Goal: Information Seeking & Learning: Learn about a topic

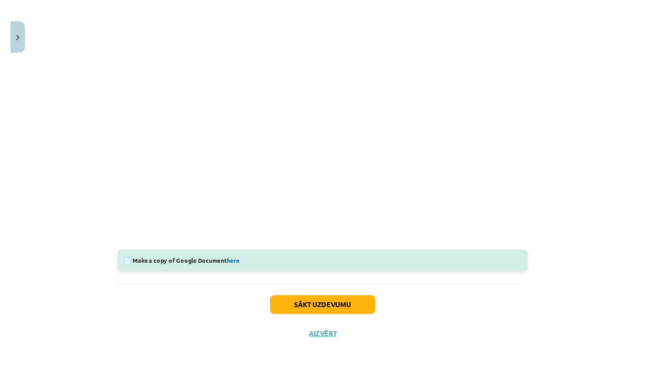
scroll to position [187, 0]
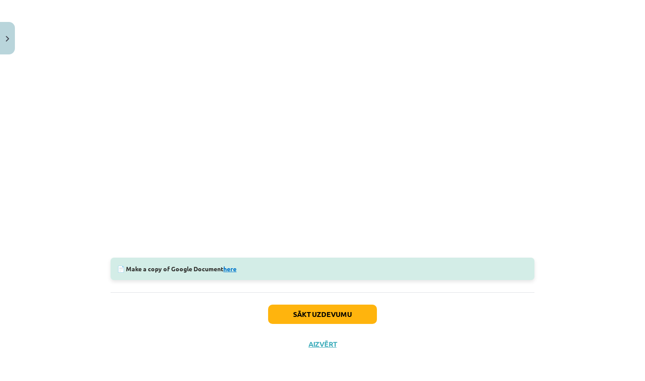
click at [234, 267] on link "here" at bounding box center [229, 269] width 13 height 8
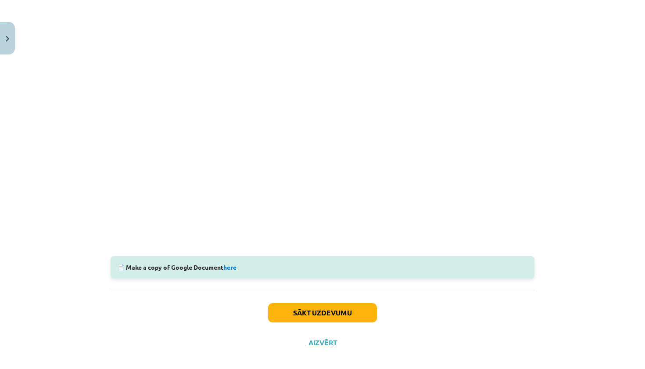
click at [355, 313] on button "Sākt uzdevumu" at bounding box center [322, 312] width 109 height 19
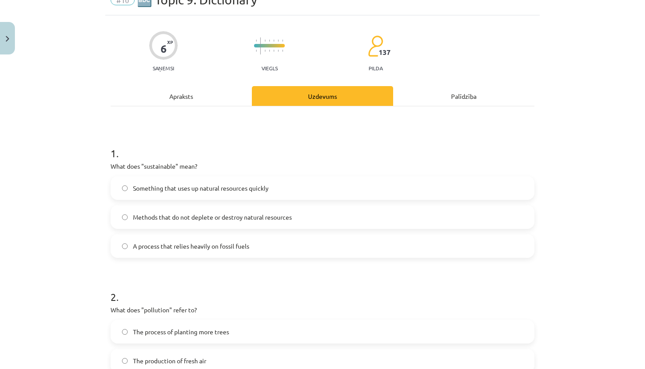
scroll to position [22, 0]
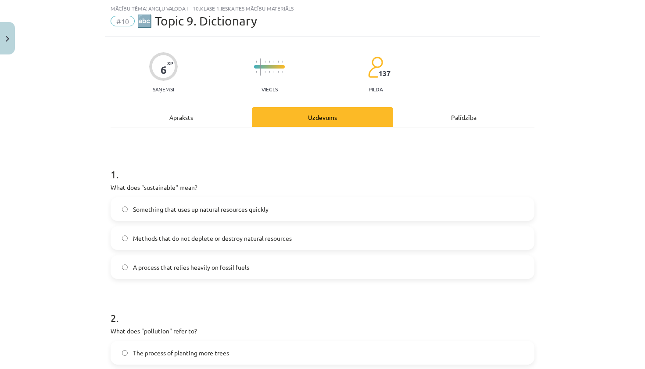
click at [346, 237] on label "Methods that do not deplete or destroy natural resources" at bounding box center [322, 238] width 422 height 22
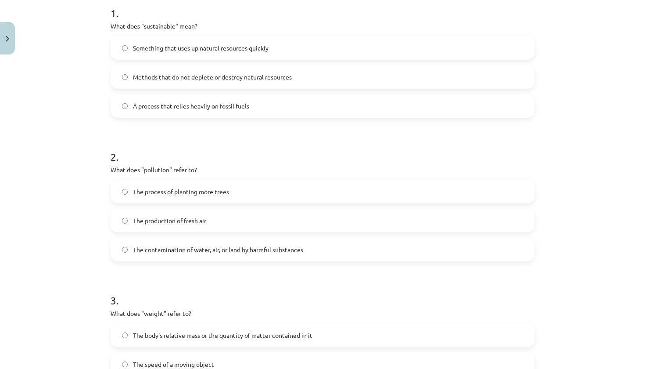
scroll to position [184, 0]
click at [320, 247] on label "The contamination of water, air, or land by harmful substances" at bounding box center [322, 248] width 422 height 22
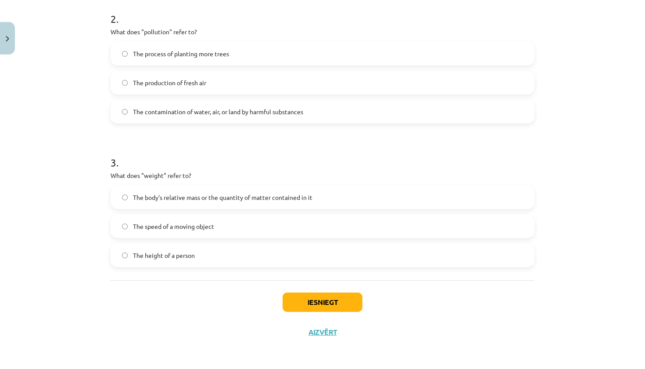
scroll to position [322, 0]
click at [289, 193] on span "The body's relative mass or the quantity of matter contained in it" at bounding box center [223, 197] width 180 height 9
click at [298, 299] on button "Iesniegt" at bounding box center [323, 301] width 80 height 19
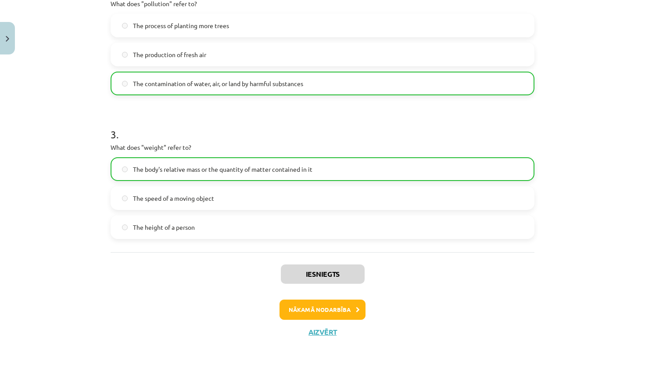
scroll to position [350, 0]
click at [323, 333] on button "Aizvērt" at bounding box center [322, 331] width 33 height 9
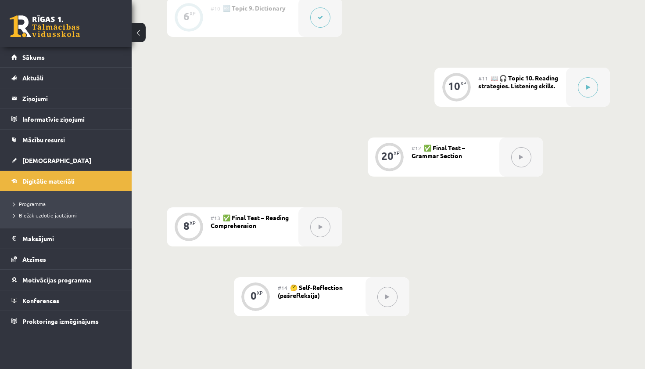
scroll to position [895, 0]
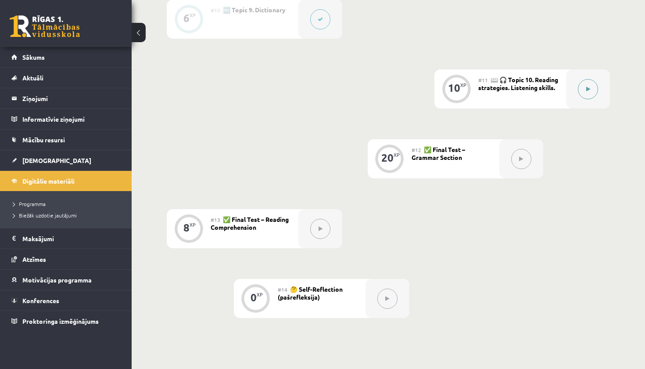
click at [587, 90] on icon at bounding box center [588, 88] width 4 height 5
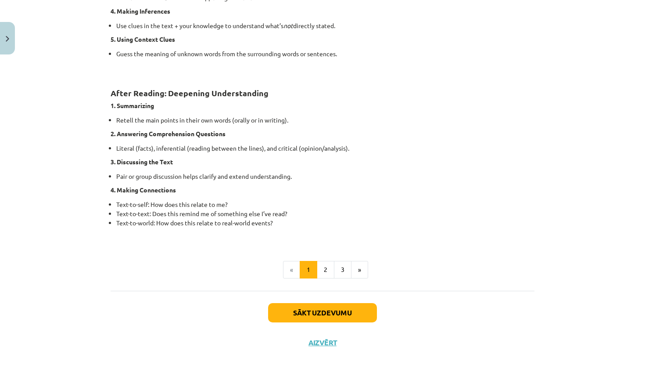
scroll to position [638, 0]
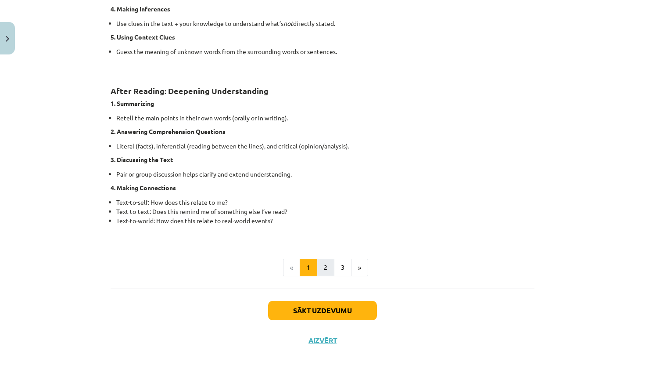
click at [320, 264] on button "2" at bounding box center [326, 268] width 18 height 18
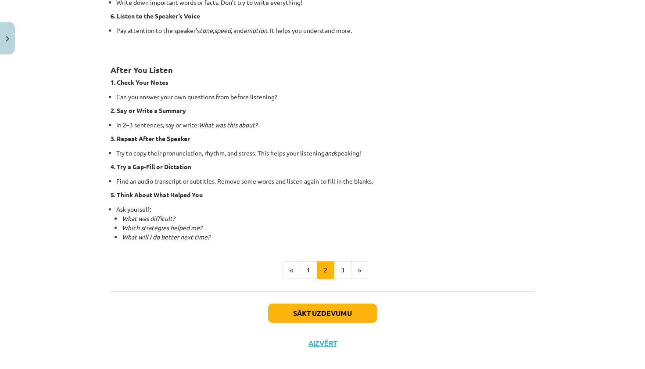
scroll to position [576, 0]
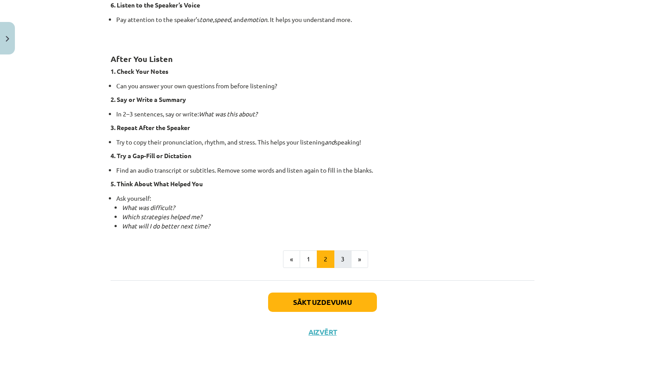
click at [345, 261] on button "3" at bounding box center [343, 259] width 18 height 18
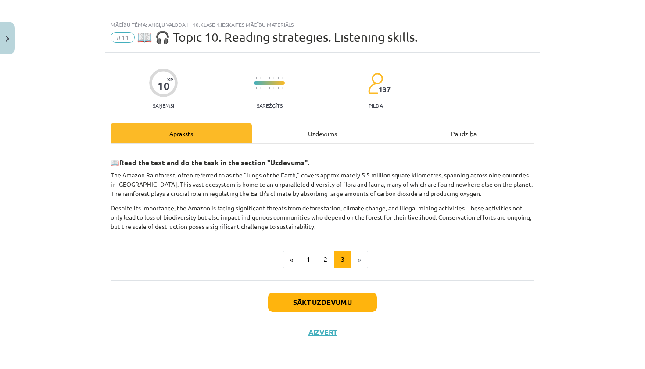
scroll to position [6, 0]
click at [327, 300] on button "Sākt uzdevumu" at bounding box center [322, 301] width 109 height 19
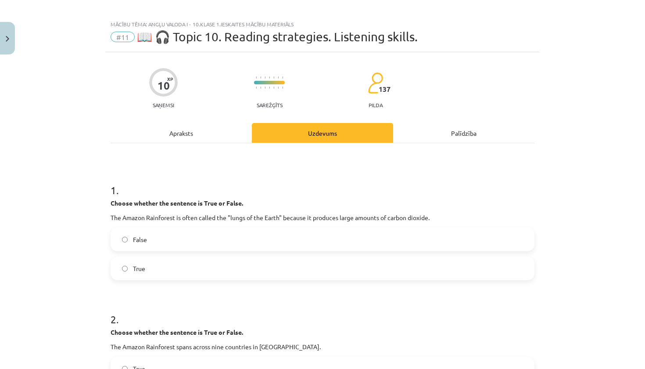
click at [293, 237] on label "False" at bounding box center [322, 239] width 422 height 22
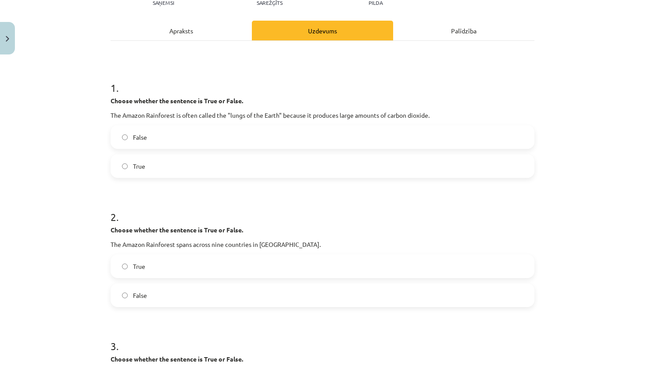
scroll to position [113, 0]
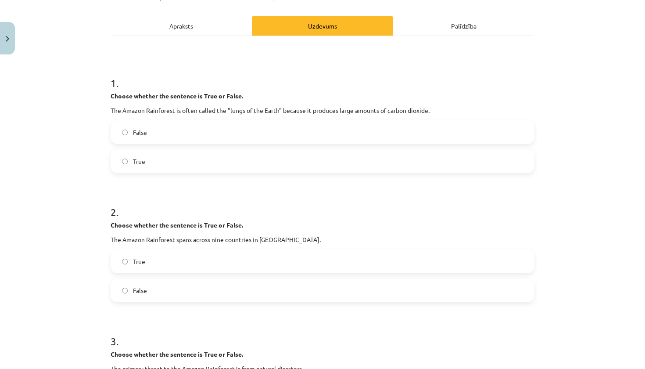
click at [277, 260] on label "True" at bounding box center [322, 261] width 422 height 22
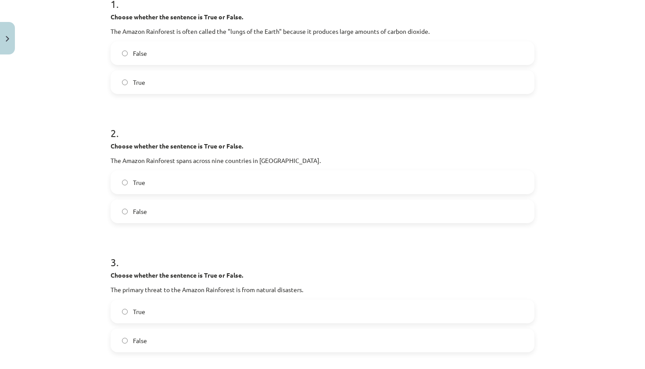
scroll to position [196, 0]
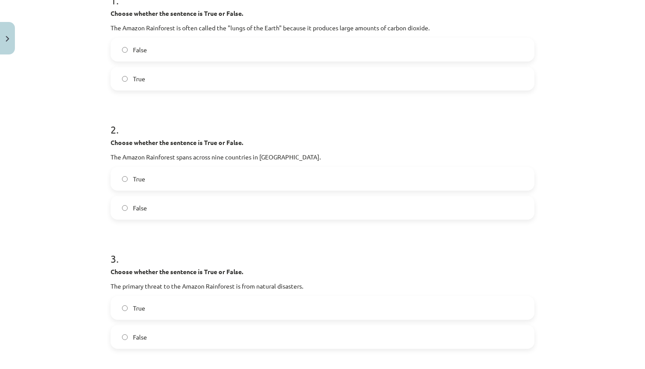
click at [204, 335] on label "False" at bounding box center [322, 337] width 422 height 22
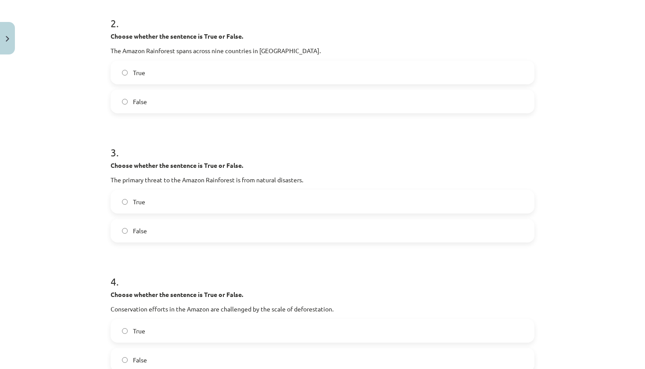
scroll to position [302, 0]
click at [304, 197] on label "True" at bounding box center [322, 201] width 422 height 22
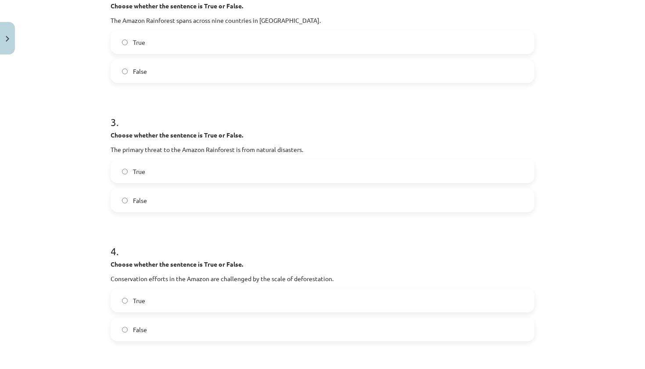
scroll to position [335, 0]
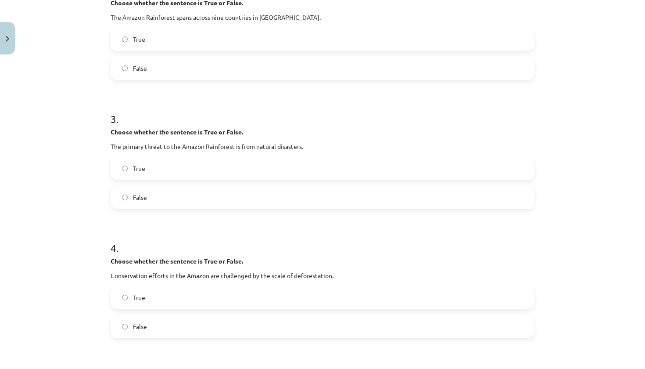
click at [264, 293] on label "True" at bounding box center [322, 297] width 422 height 22
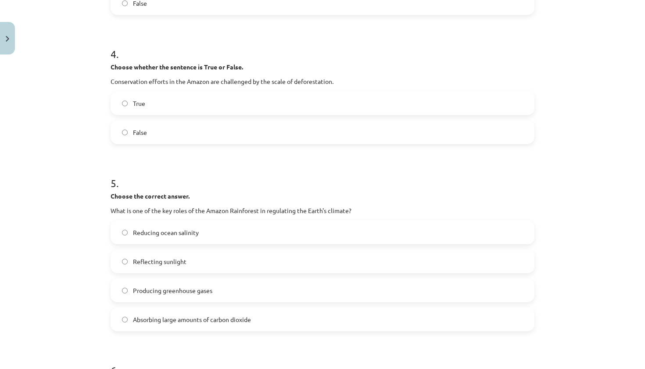
scroll to position [530, 0]
click at [268, 317] on label "Absorbing large amounts of carbon dioxide" at bounding box center [322, 319] width 422 height 22
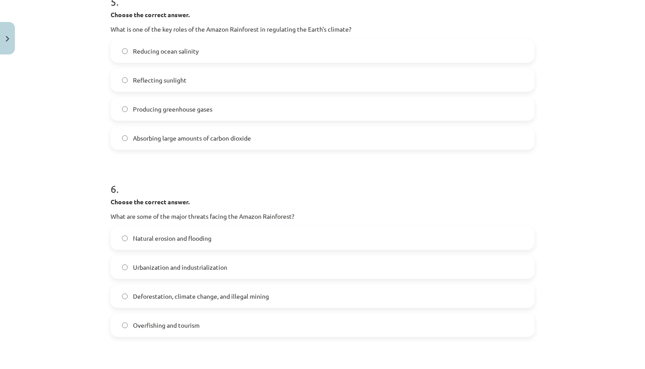
scroll to position [717, 0]
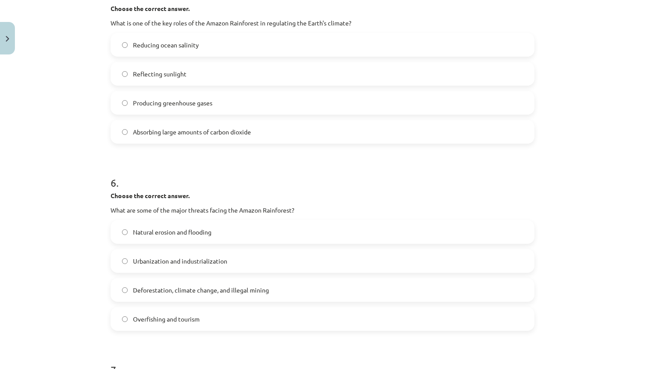
click at [291, 284] on label "Deforestation, climate change, and illegal mining" at bounding box center [322, 290] width 422 height 22
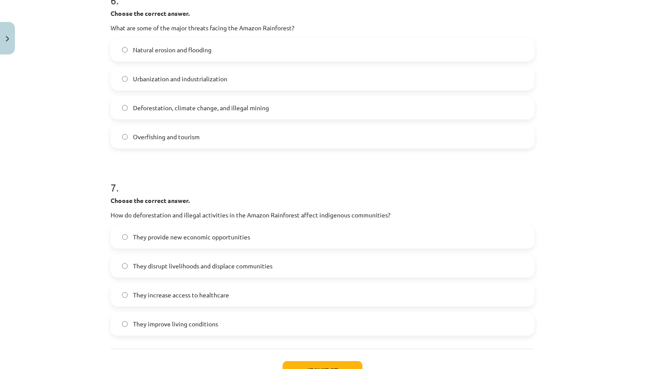
scroll to position [902, 0]
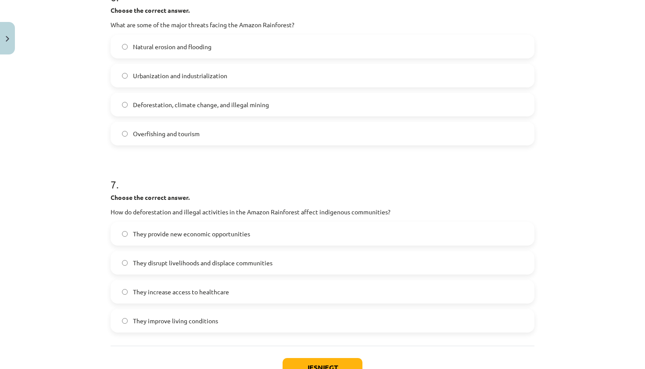
click at [309, 258] on label "They disrupt livelihoods and displace communities" at bounding box center [322, 263] width 422 height 22
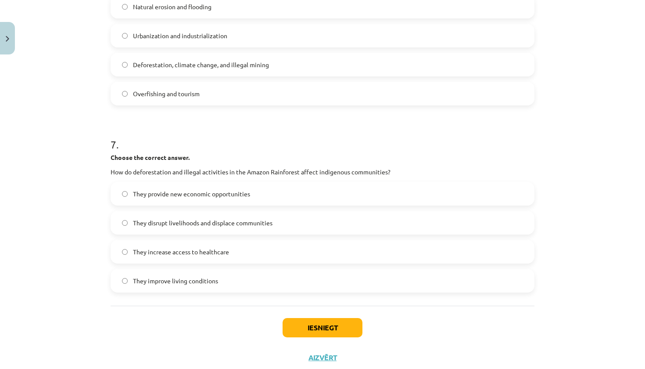
scroll to position [950, 0]
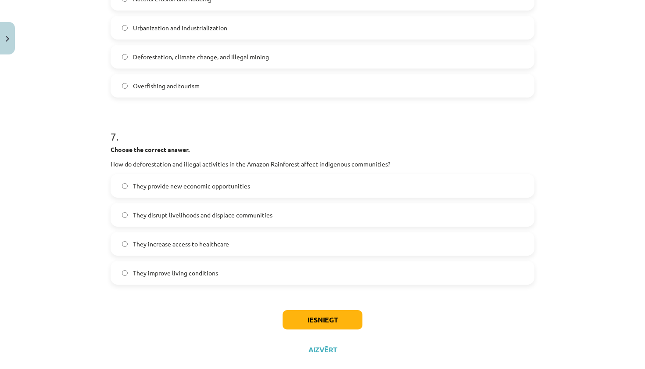
click at [323, 321] on button "Iesniegt" at bounding box center [323, 319] width 80 height 19
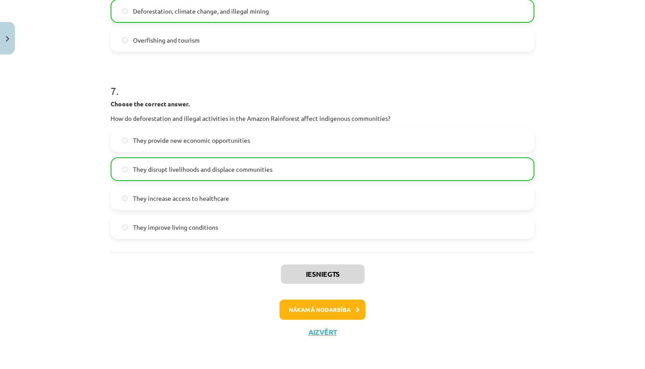
scroll to position [996, 0]
click at [321, 332] on button "Aizvērt" at bounding box center [322, 331] width 33 height 9
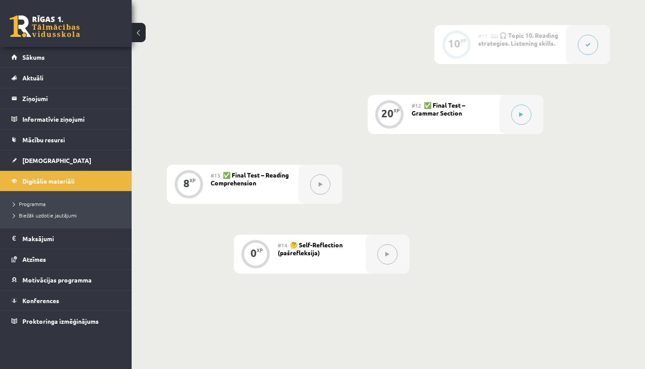
scroll to position [941, 0]
click at [523, 116] on button at bounding box center [521, 113] width 20 height 20
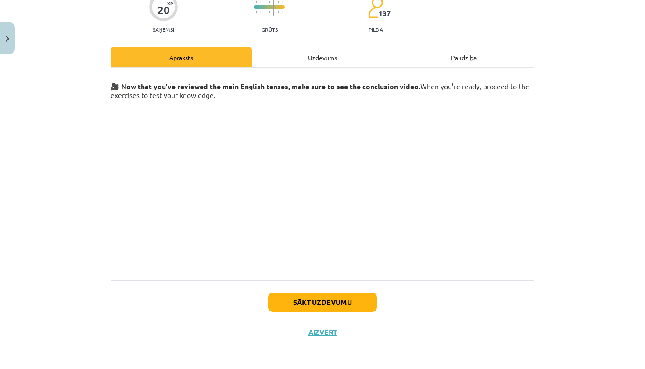
scroll to position [82, 0]
click at [332, 297] on button "Sākt uzdevumu" at bounding box center [322, 301] width 109 height 19
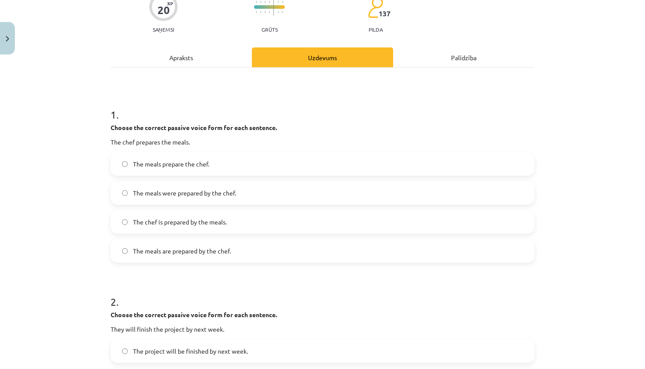
scroll to position [22, 0]
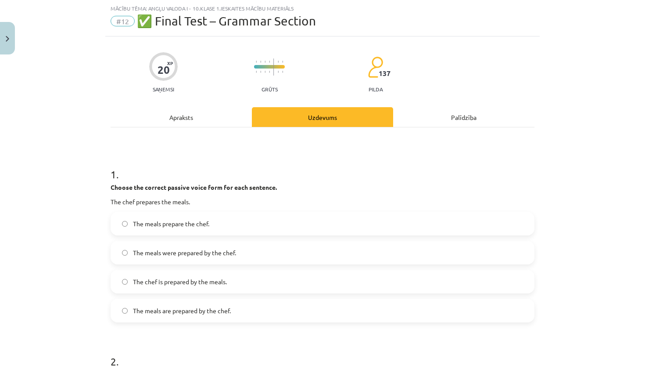
click at [189, 316] on label "The meals are prepared by the chef." at bounding box center [322, 310] width 422 height 22
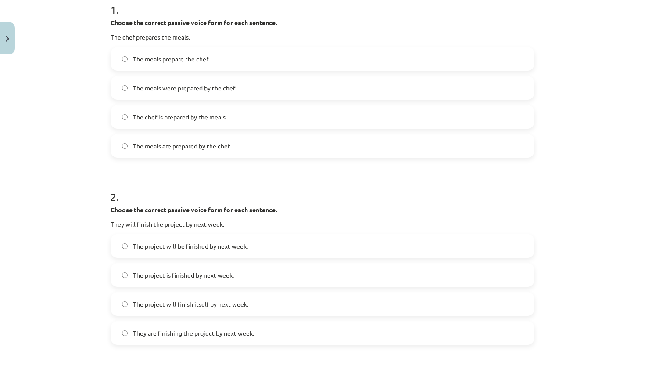
scroll to position [193, 0]
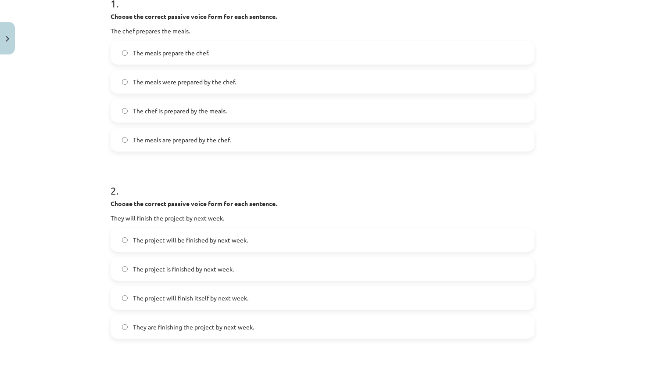
click at [295, 237] on label "The project will be finished by next week." at bounding box center [322, 240] width 422 height 22
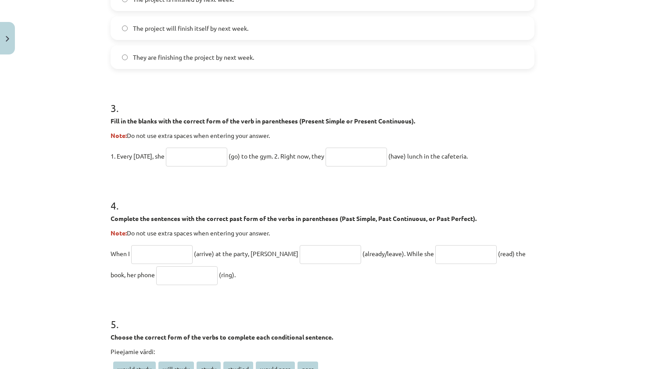
scroll to position [467, 0]
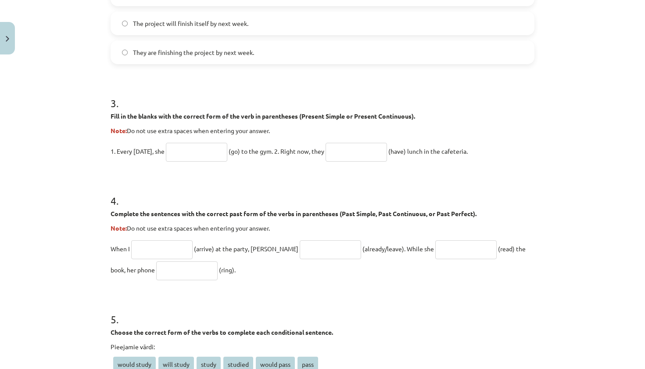
click at [208, 147] on input "text" at bounding box center [196, 152] width 61 height 19
type input "****"
click at [356, 153] on input "text" at bounding box center [356, 152] width 61 height 19
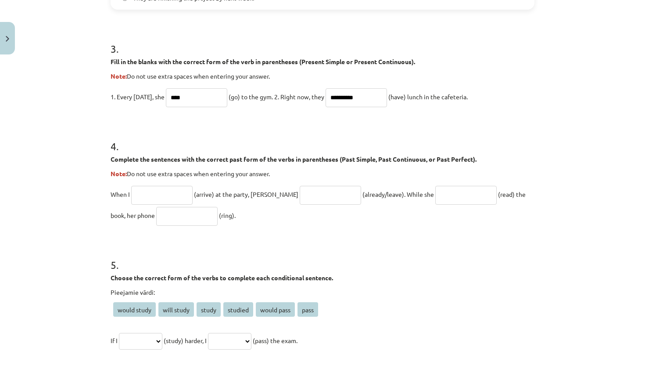
scroll to position [524, 0]
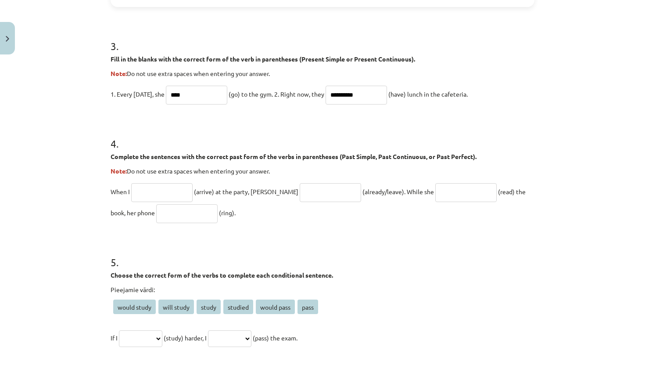
type input "**********"
click at [165, 191] on input "text" at bounding box center [161, 192] width 61 height 19
type input "*******"
click at [300, 197] on input "text" at bounding box center [330, 192] width 61 height 19
type input "**********"
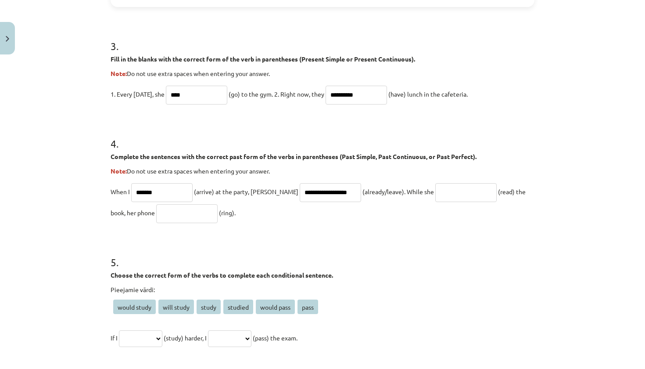
click at [435, 194] on input "text" at bounding box center [465, 192] width 61 height 19
type input "**********"
click at [156, 214] on input "text" at bounding box center [186, 213] width 61 height 19
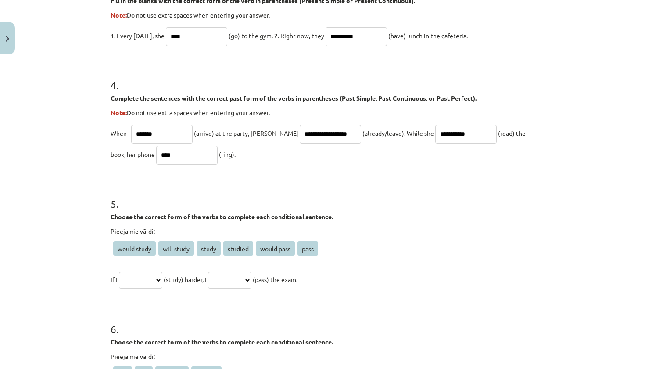
scroll to position [594, 0]
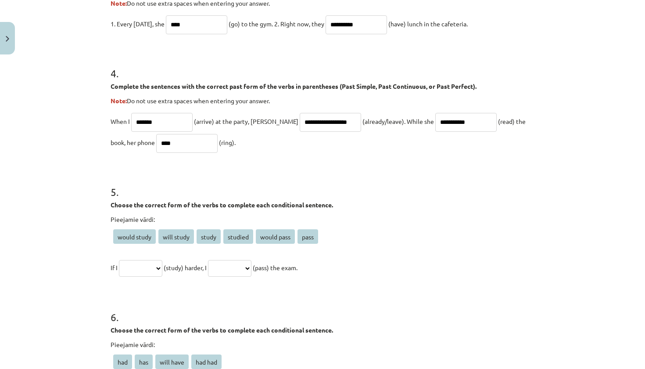
type input "****"
select select "*******"
select select "**********"
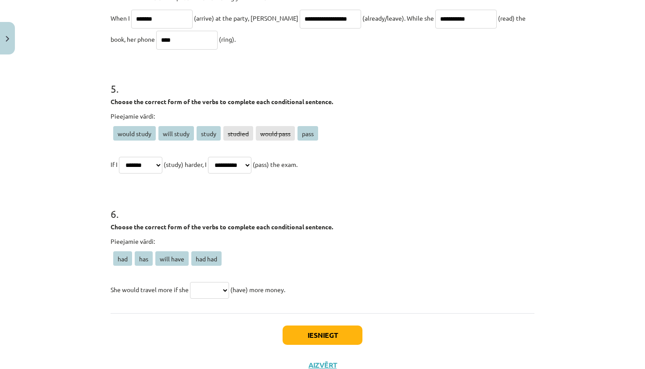
scroll to position [717, 0]
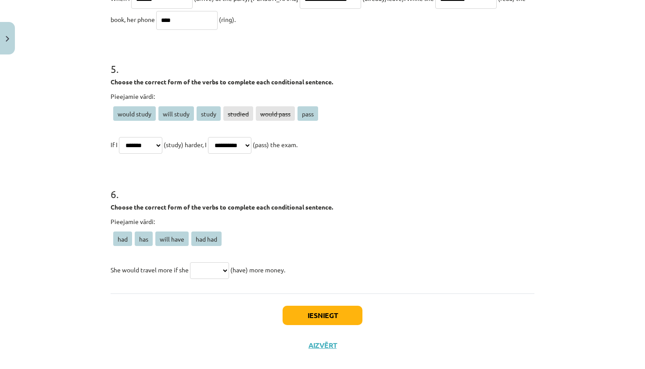
select select "***"
click at [330, 310] on button "Iesniegt" at bounding box center [323, 315] width 80 height 19
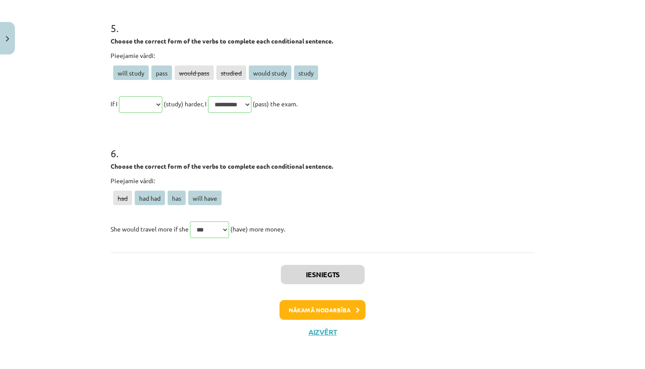
scroll to position [888, 0]
click at [323, 330] on button "Aizvērt" at bounding box center [322, 331] width 33 height 9
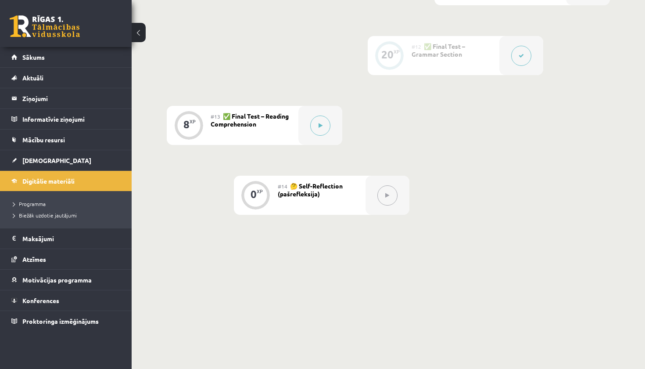
scroll to position [998, 0]
click at [314, 127] on button at bounding box center [320, 126] width 20 height 20
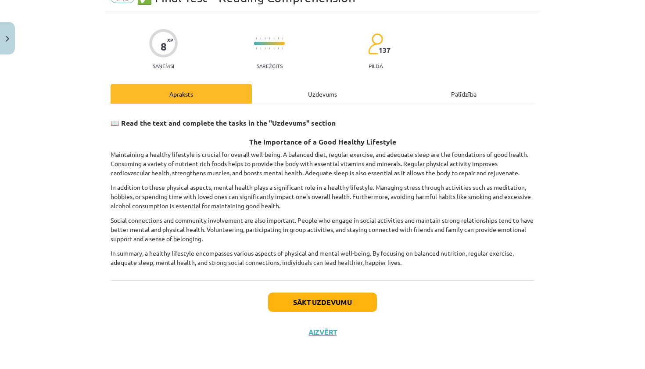
scroll to position [40, 0]
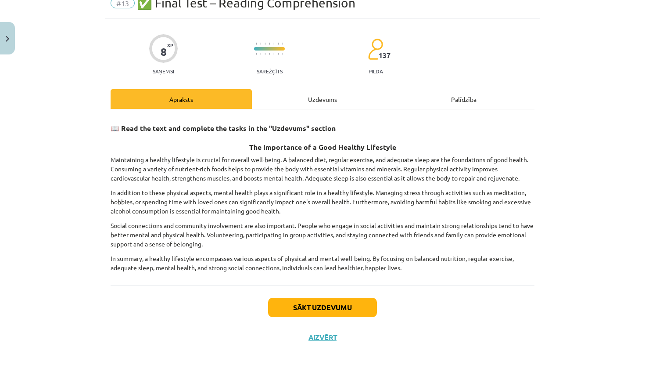
click at [357, 300] on button "Sākt uzdevumu" at bounding box center [322, 307] width 109 height 19
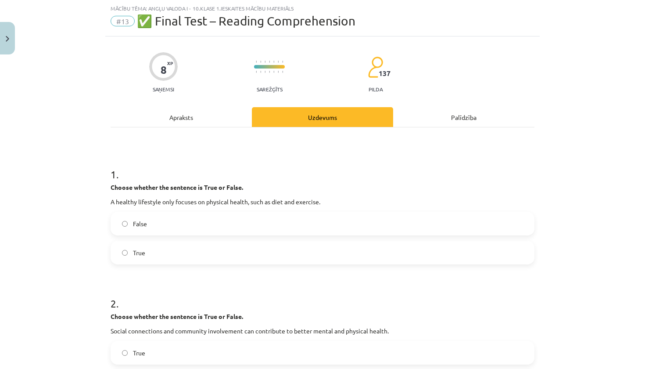
click at [232, 224] on label "False" at bounding box center [322, 223] width 422 height 22
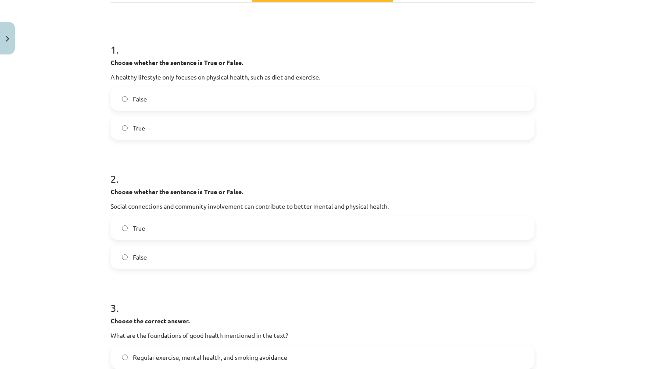
scroll to position [147, 0]
click at [263, 226] on label "True" at bounding box center [322, 227] width 422 height 22
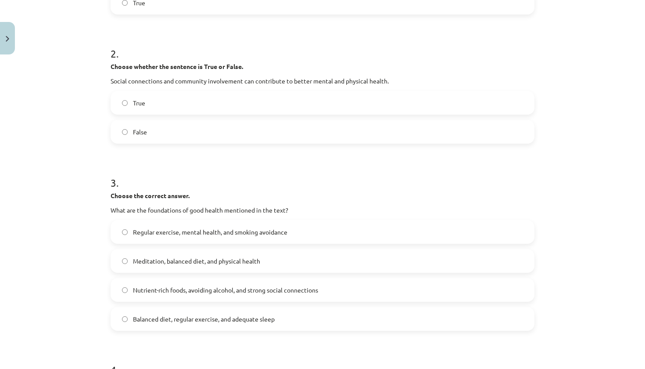
scroll to position [273, 0]
click at [305, 311] on label "Balanced diet, regular exercise, and adequate sleep" at bounding box center [322, 317] width 422 height 22
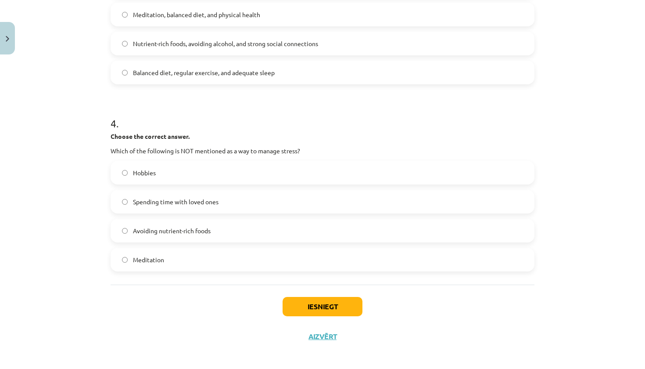
scroll to position [518, 0]
click at [253, 227] on label "Avoiding nutrient-rich foods" at bounding box center [322, 231] width 422 height 22
click at [309, 304] on button "Iesniegt" at bounding box center [323, 306] width 80 height 19
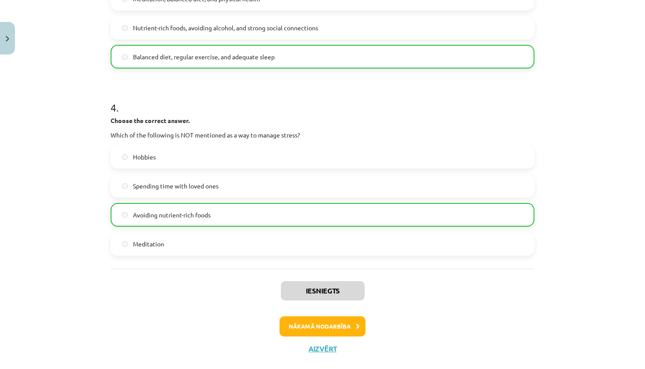
scroll to position [536, 0]
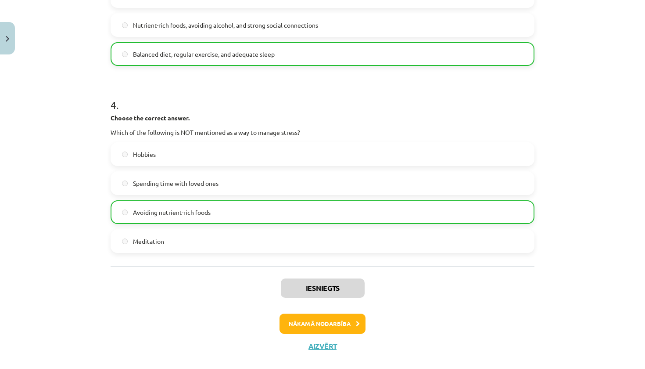
click at [319, 345] on button "Aizvērt" at bounding box center [322, 346] width 33 height 9
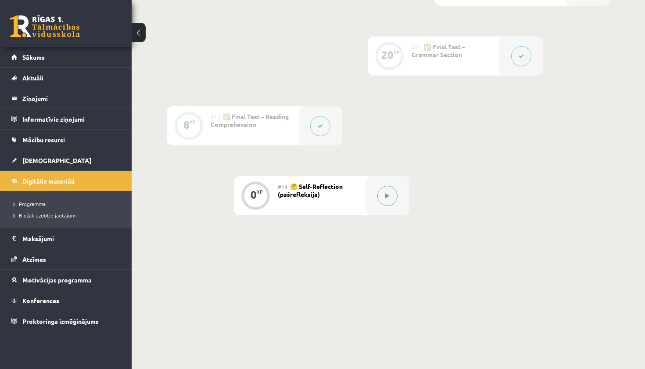
click at [393, 193] on button at bounding box center [388, 196] width 20 height 20
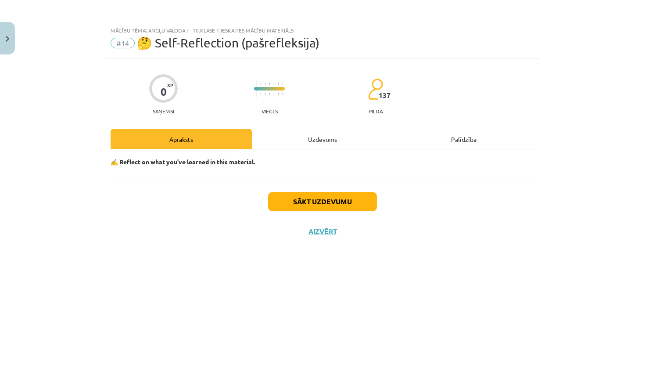
click at [341, 200] on button "Sākt uzdevumu" at bounding box center [322, 201] width 109 height 19
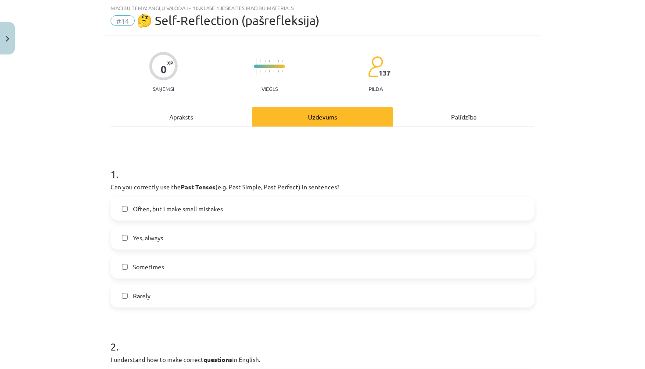
scroll to position [23, 0]
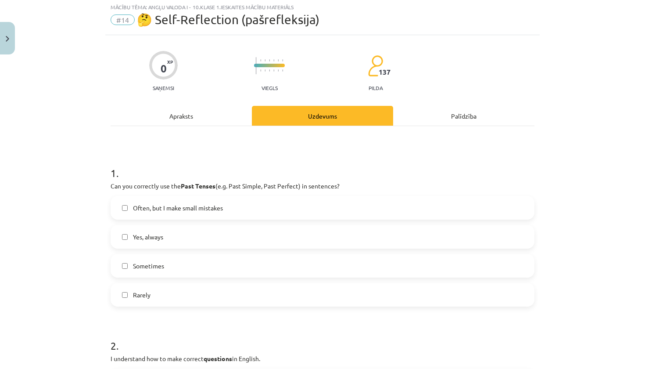
click at [274, 199] on label "Often, but I make small mistakes" at bounding box center [322, 208] width 422 height 22
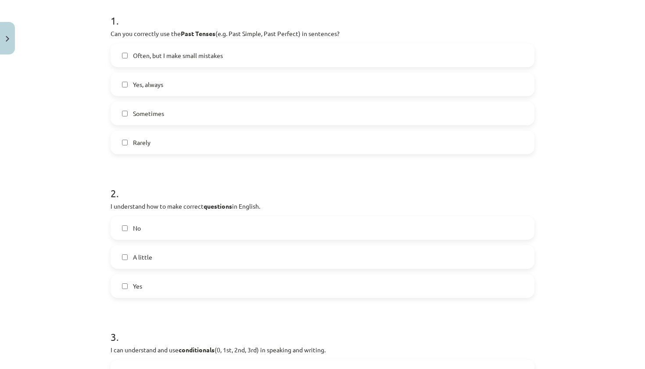
scroll to position [176, 0]
click at [265, 281] on label "Yes" at bounding box center [322, 285] width 422 height 22
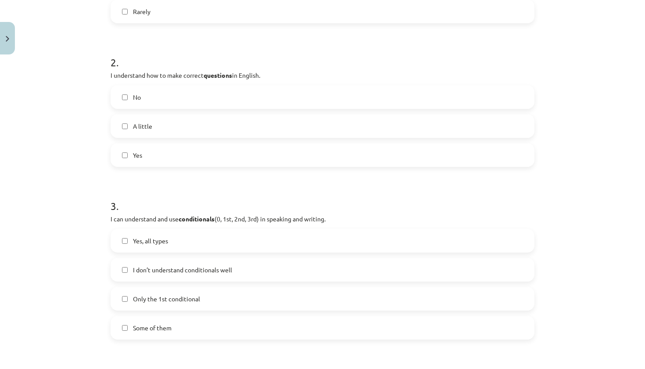
scroll to position [307, 0]
click at [244, 317] on label "Some of them" at bounding box center [322, 327] width 422 height 22
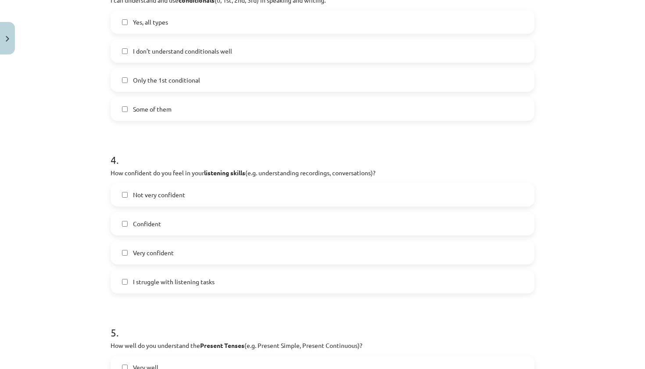
scroll to position [526, 0]
click at [263, 192] on label "Not very confident" at bounding box center [322, 194] width 422 height 22
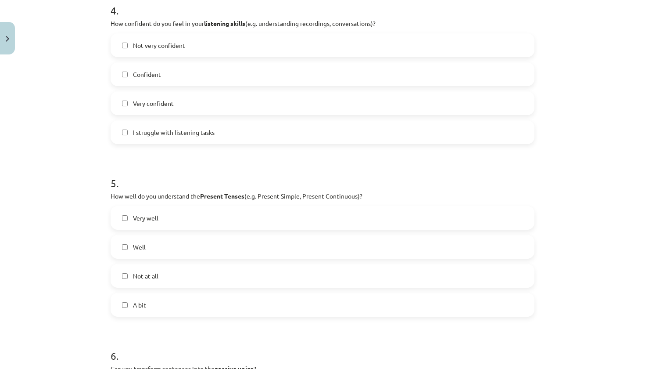
scroll to position [675, 0]
click at [302, 212] on label "Very well" at bounding box center [322, 217] width 422 height 22
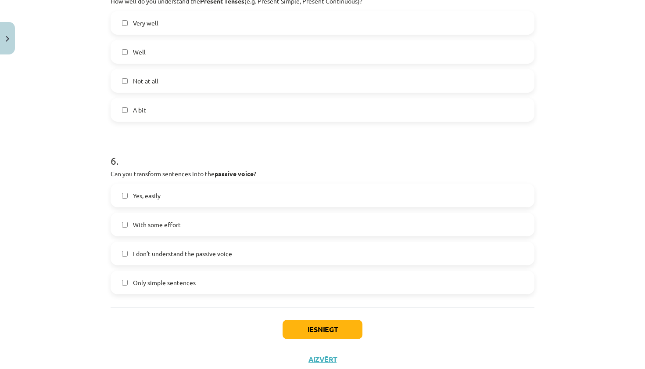
scroll to position [870, 0]
click at [331, 54] on label "Well" at bounding box center [322, 51] width 422 height 22
click at [326, 20] on label "Very well" at bounding box center [322, 22] width 422 height 22
click at [266, 219] on label "With some effort" at bounding box center [322, 224] width 422 height 22
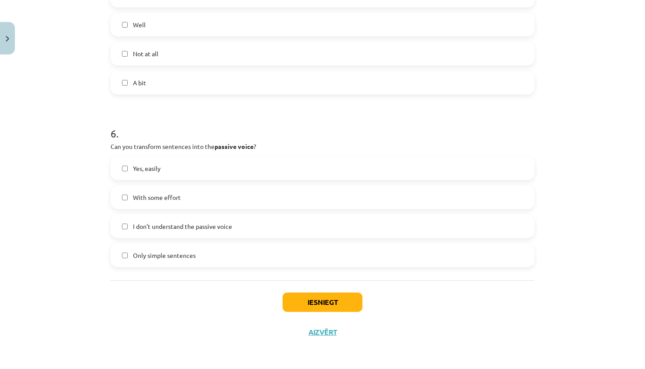
scroll to position [898, 0]
click at [329, 251] on label "Only simple sentences" at bounding box center [322, 255] width 422 height 22
click at [340, 298] on button "Iesniegt" at bounding box center [323, 301] width 80 height 19
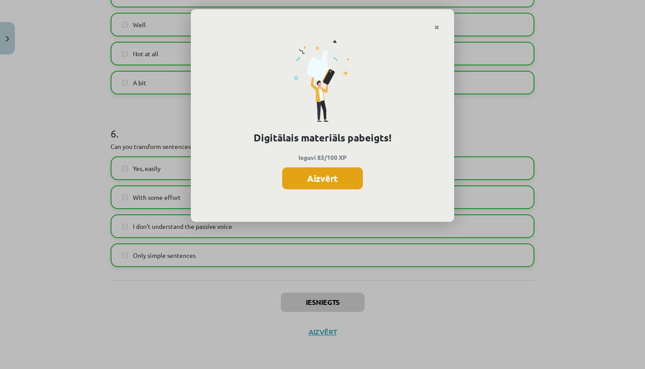
click at [333, 176] on button "Aizvērt" at bounding box center [322, 178] width 81 height 22
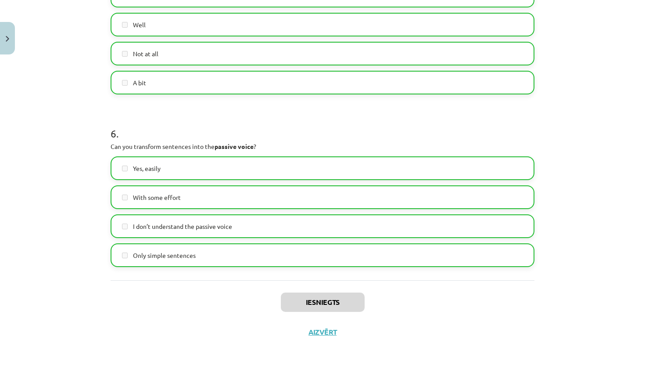
click at [321, 331] on button "Aizvērt" at bounding box center [322, 331] width 33 height 9
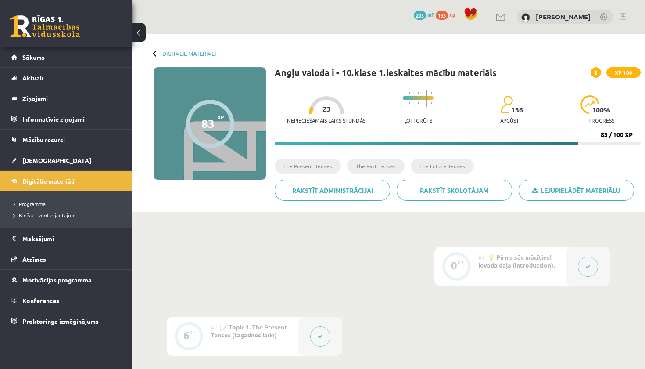
scroll to position [0, 0]
click at [155, 54] on div at bounding box center [156, 53] width 6 height 6
click at [168, 54] on link "Digitālie materiāli" at bounding box center [189, 53] width 54 height 7
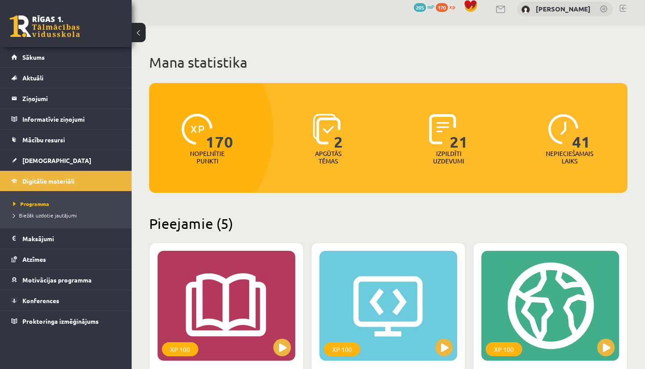
scroll to position [8, 0]
click at [327, 144] on img at bounding box center [327, 129] width 28 height 31
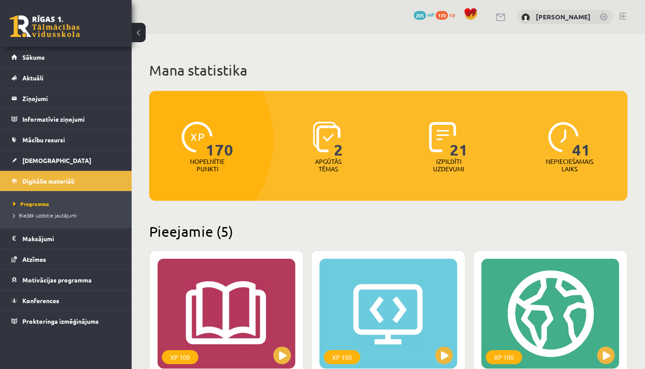
scroll to position [0, 0]
click at [92, 53] on link "Sākums" at bounding box center [65, 57] width 109 height 20
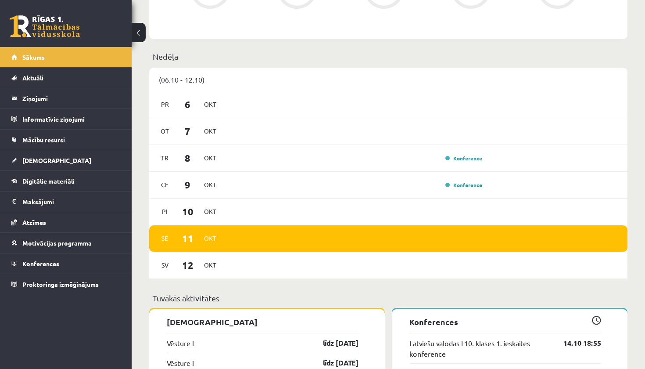
scroll to position [425, 0]
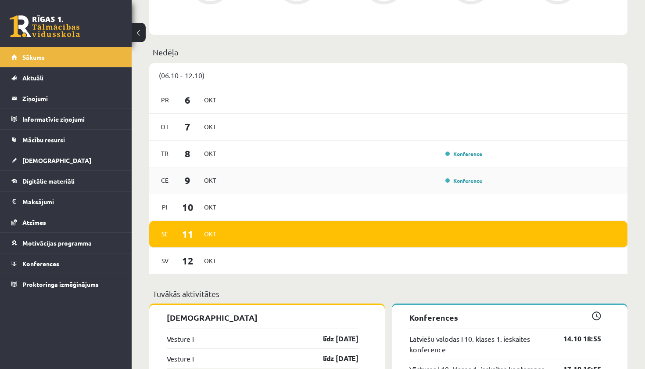
click at [416, 183] on div "Konference" at bounding box center [355, 181] width 259 height 10
click at [449, 180] on link "Konference" at bounding box center [464, 180] width 37 height 7
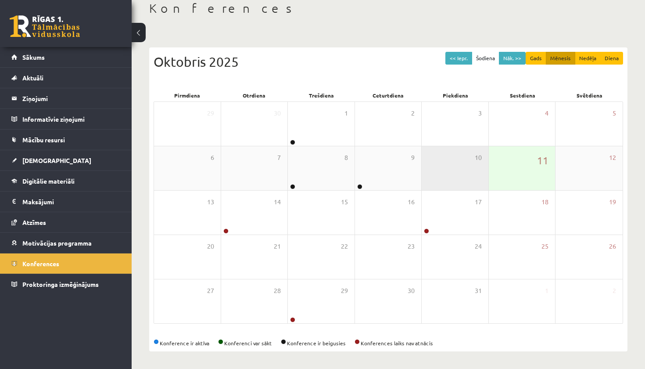
scroll to position [50, 0]
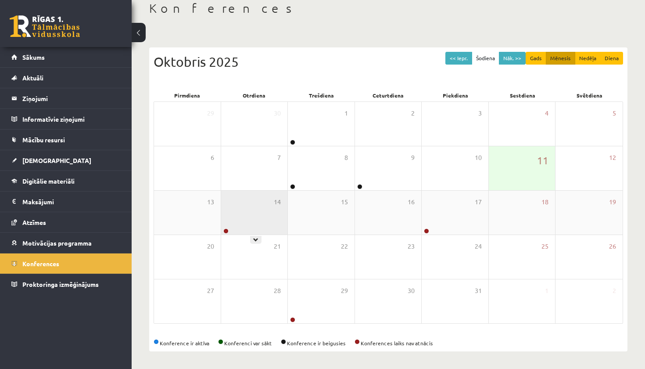
click at [283, 210] on div "14" at bounding box center [254, 213] width 67 height 44
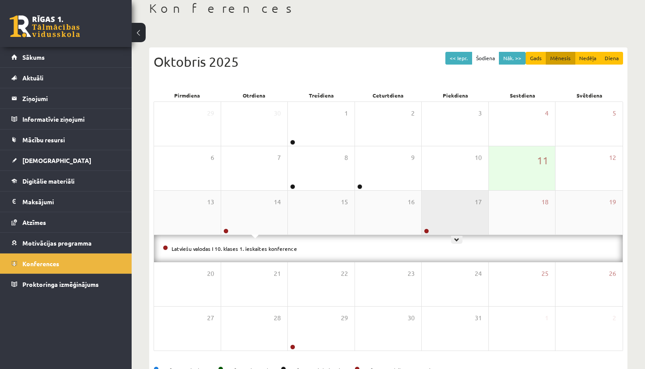
click at [463, 218] on div "17" at bounding box center [455, 213] width 67 height 44
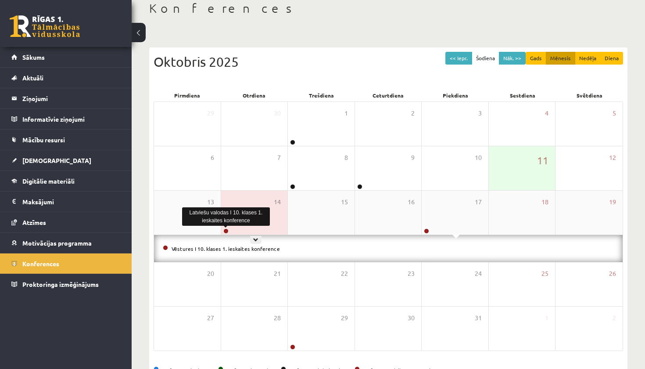
click at [226, 230] on link at bounding box center [225, 230] width 5 height 5
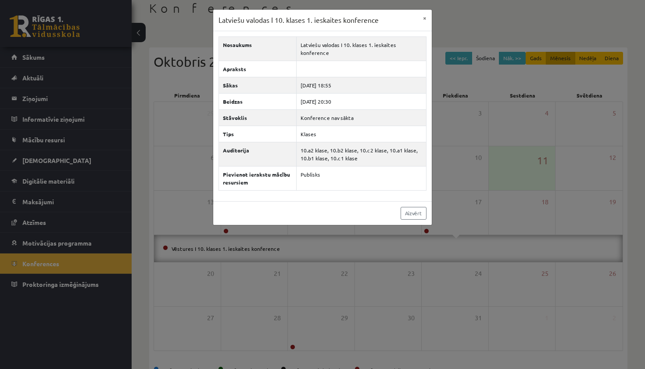
click at [272, 247] on div "Latviešu valodas I 10. klases 1. ieskaites konference × Nosaukums Latviešu valo…" at bounding box center [322, 184] width 645 height 369
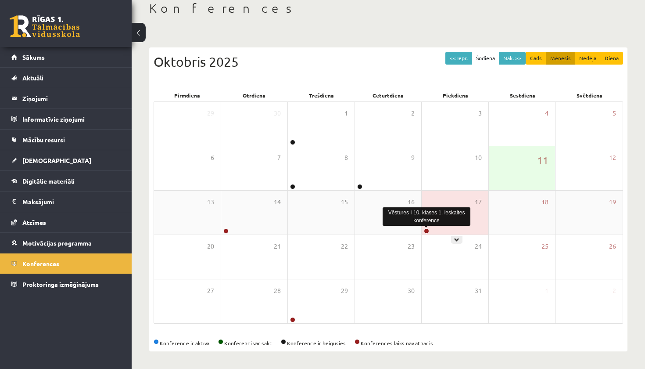
click at [428, 230] on link at bounding box center [426, 230] width 5 height 5
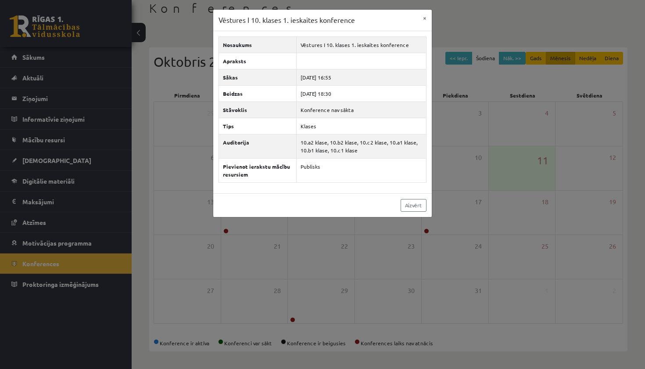
click at [428, 231] on div "Vēstures I 10. klases 1. ieskaites konference × Nosaukums Vēstures I 10. klases…" at bounding box center [322, 184] width 645 height 369
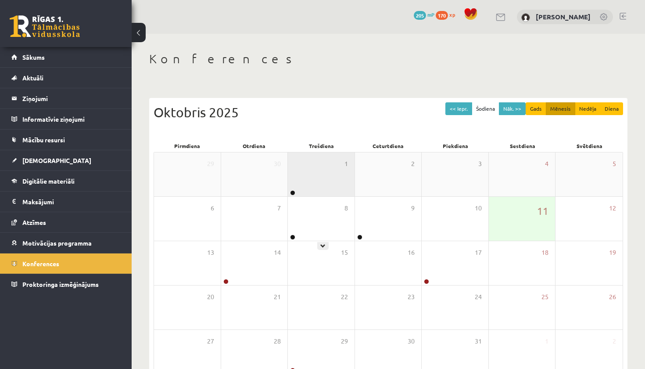
scroll to position [0, 0]
